Goal: Obtain resource: Download file/media

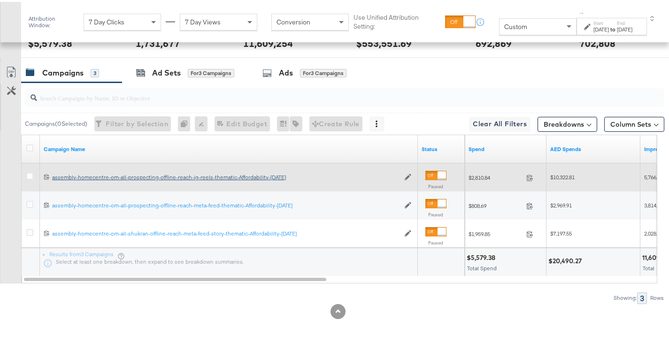
scroll to position [131, 0]
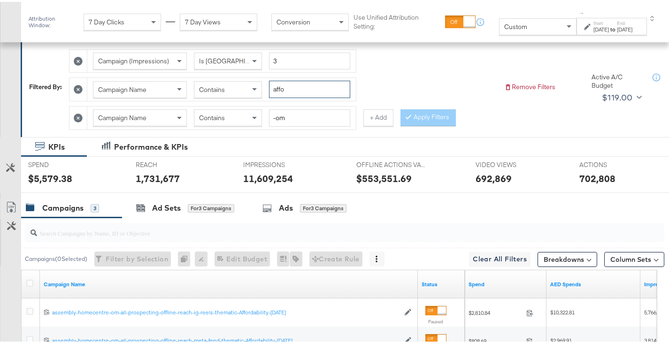
click at [289, 89] on input "affo" at bounding box center [309, 87] width 81 height 17
type input "13-sep"
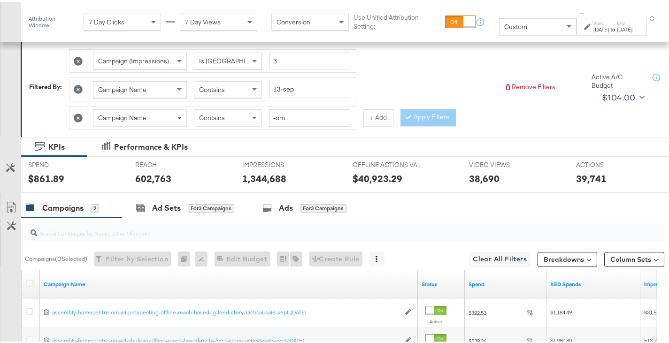
click at [597, 28] on div "[DATE]" at bounding box center [600, 28] width 15 height 8
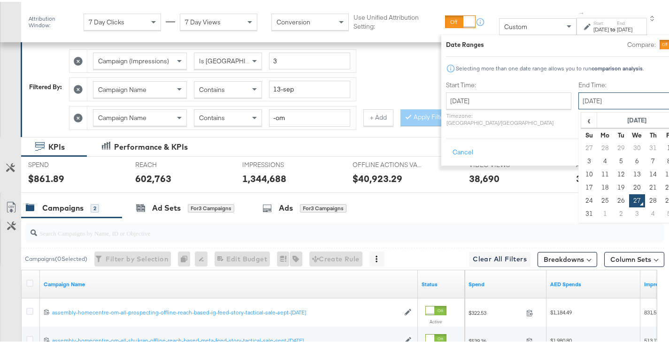
click at [578, 101] on input "[DATE]" at bounding box center [627, 99] width 99 height 17
click at [613, 195] on td "26" at bounding box center [621, 198] width 16 height 13
type input "[DATE]"
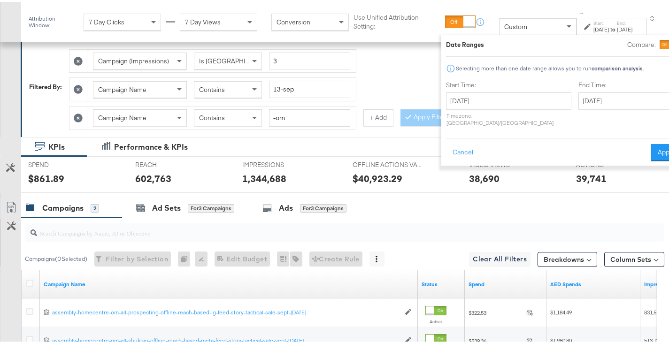
click at [621, 148] on div "Cancel Apply" at bounding box center [563, 147] width 235 height 23
click at [651, 144] on button "Apply" at bounding box center [666, 150] width 30 height 17
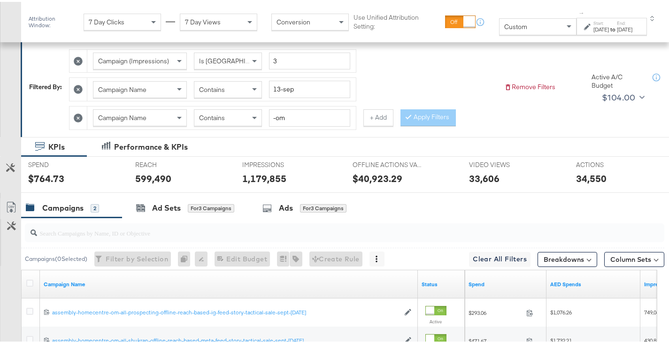
scroll to position [238, 0]
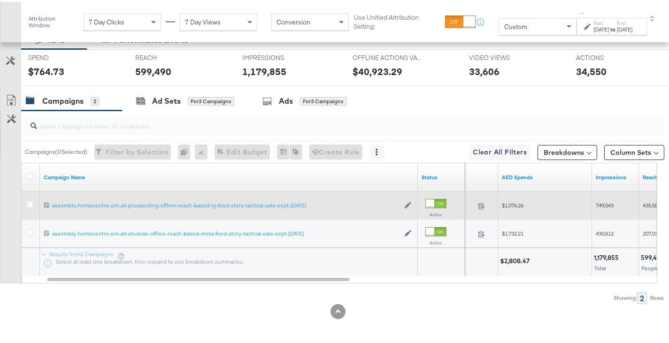
click at [517, 201] on span "$1,076.26" at bounding box center [513, 203] width 22 height 7
copy span "1,076.26"
click at [590, 205] on div "$1,076.26" at bounding box center [545, 203] width 94 height 15
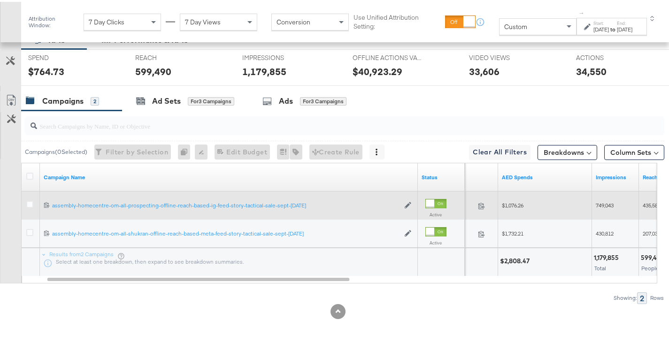
click at [598, 205] on span "749,043" at bounding box center [604, 203] width 18 height 7
copy span "749,043"
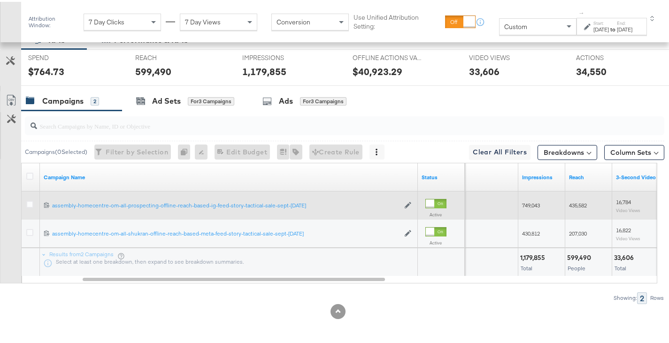
click at [575, 199] on div "435,582" at bounding box center [588, 203] width 47 height 15
copy span "435,582"
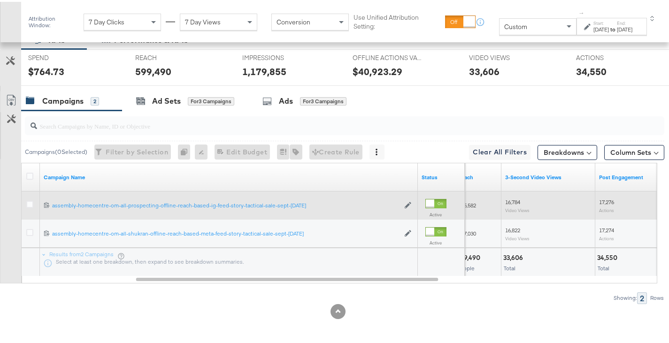
click at [509, 198] on span "16,784" at bounding box center [512, 200] width 15 height 7
copy span "16,784"
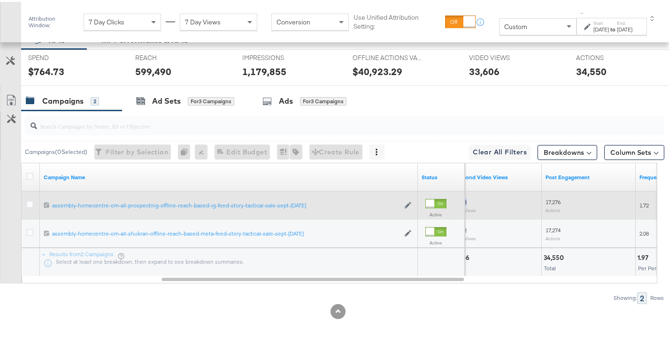
click at [539, 193] on div "16,784 Video Views" at bounding box center [495, 204] width 94 height 22
click at [549, 199] on span "17,276" at bounding box center [552, 200] width 15 height 7
copy span "17,276"
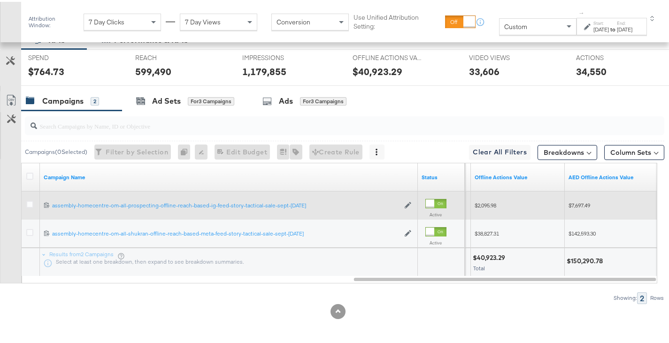
click at [585, 204] on span "$7,697.49" at bounding box center [579, 203] width 22 height 7
copy span "7,697.49"
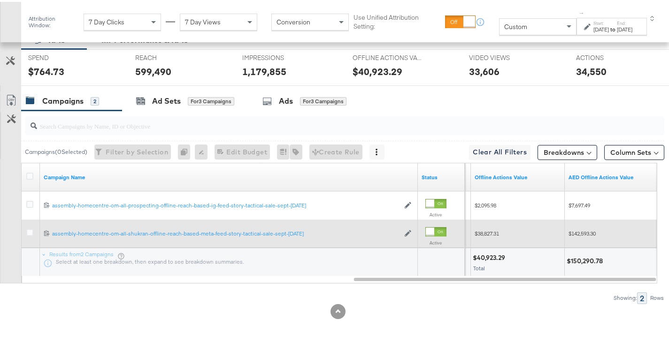
click at [583, 234] on span "$142,593.30" at bounding box center [581, 231] width 27 height 7
copy span "142,593.30"
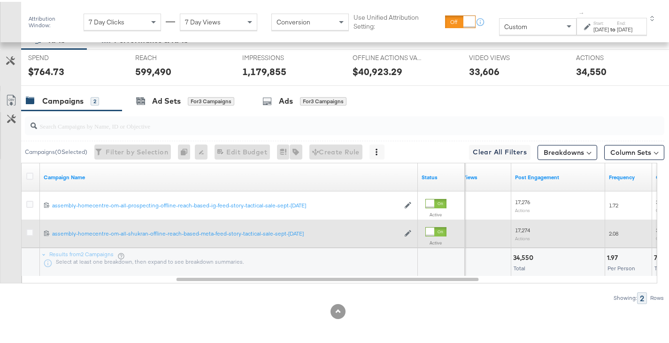
click at [519, 234] on sub "Actions" at bounding box center [522, 237] width 15 height 6
click at [519, 229] on span "17,274" at bounding box center [522, 228] width 15 height 7
copy span "17,274"
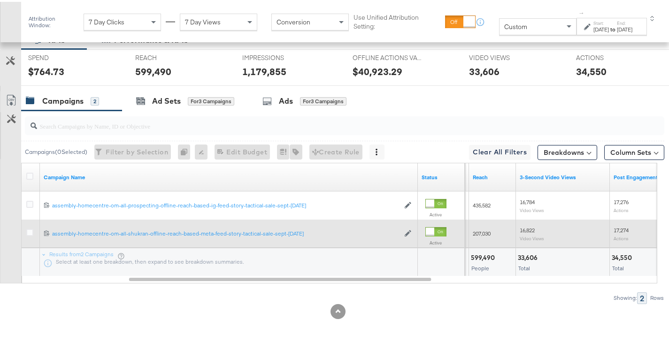
click at [523, 228] on span "16,822" at bounding box center [526, 228] width 15 height 7
copy span "16,822"
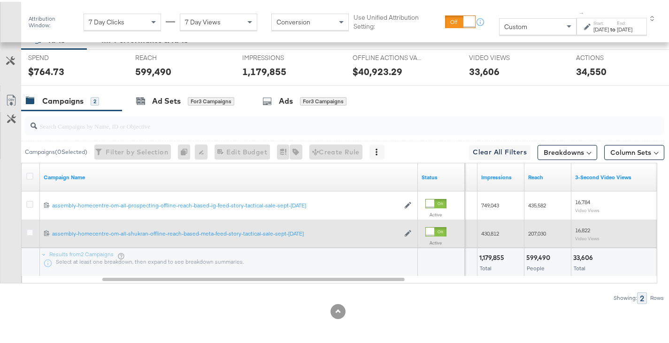
click at [542, 230] on span "207,030" at bounding box center [537, 231] width 18 height 7
copy span "207,030"
click at [489, 228] on div "430,812" at bounding box center [500, 231] width 47 height 15
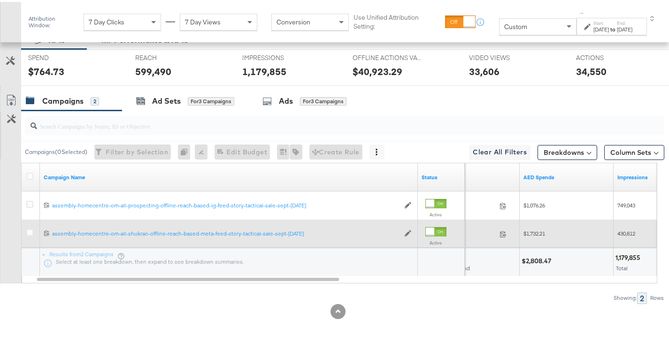
click at [536, 230] on span "$1,732.21" at bounding box center [534, 231] width 22 height 7
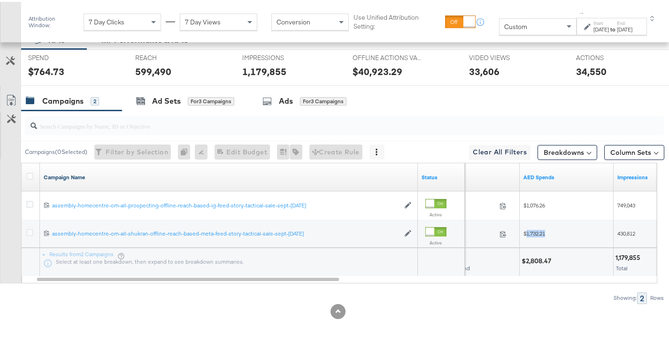
scroll to position [99, 0]
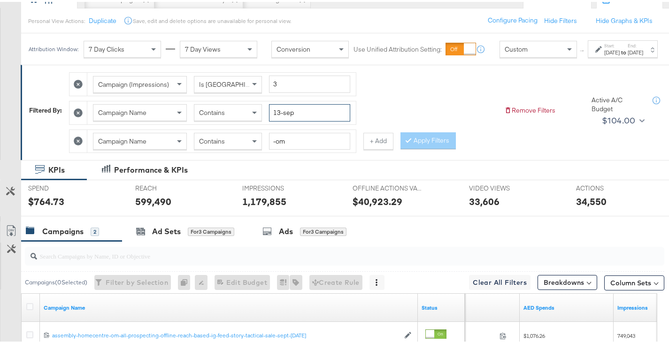
click at [300, 118] on input "13-sep" at bounding box center [309, 110] width 81 height 17
type input "29-a"
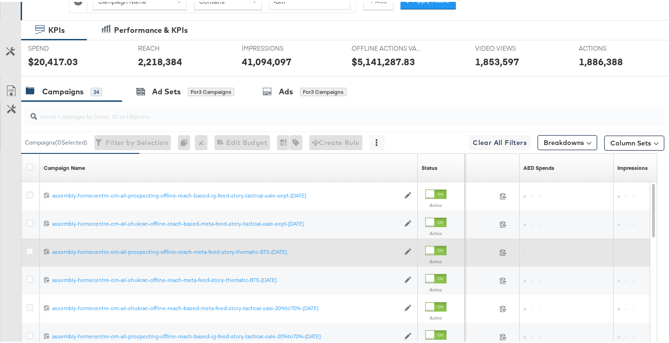
scroll to position [95, 0]
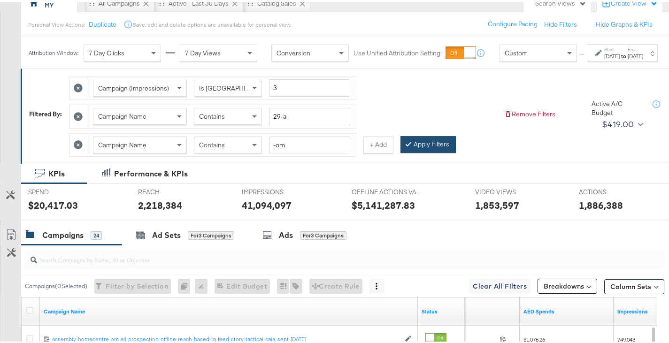
click at [431, 151] on button "Apply Filters" at bounding box center [427, 142] width 55 height 17
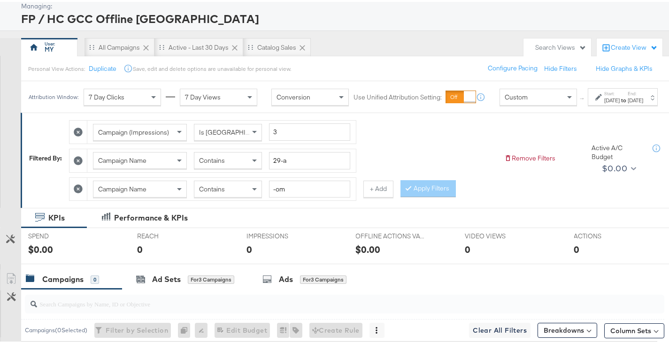
scroll to position [50, 0]
click at [298, 168] on input "29-a" at bounding box center [309, 159] width 81 height 17
click at [289, 193] on input "-om" at bounding box center [309, 187] width 81 height 17
type input "-qa"
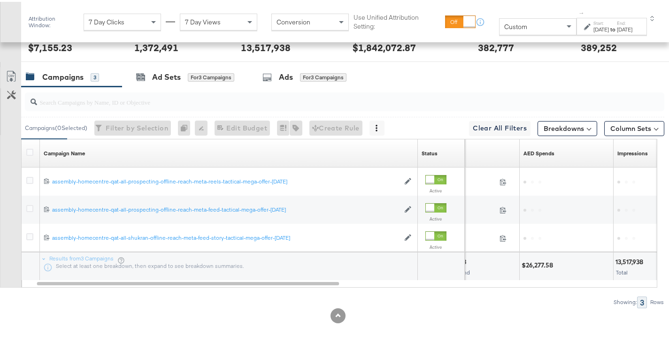
scroll to position [267, 0]
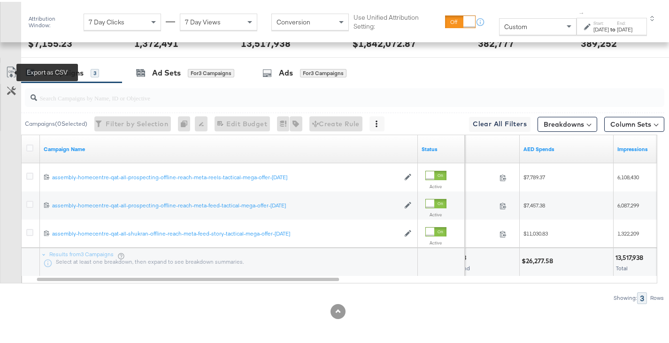
click at [10, 71] on icon at bounding box center [11, 70] width 11 height 11
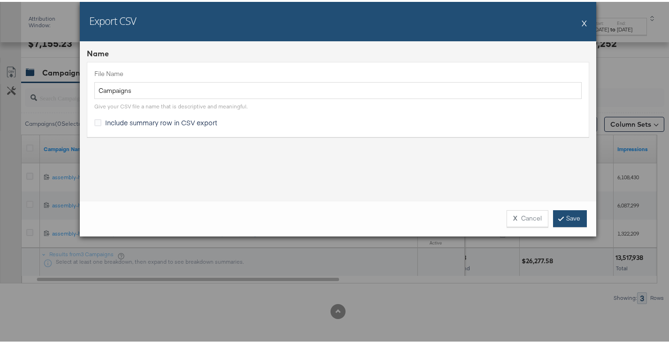
click at [568, 212] on link "Save" at bounding box center [570, 216] width 34 height 17
